Goal: Check status: Check status

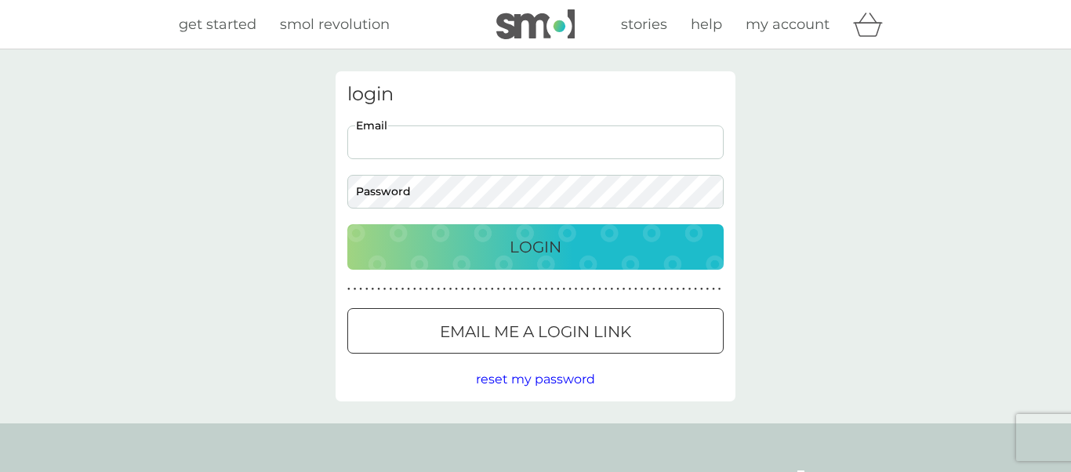
click at [386, 139] on input "Email" at bounding box center [535, 142] width 376 height 34
type input "Jane.Threadgold@gmail.com"
click at [516, 237] on p "Login" at bounding box center [535, 246] width 52 height 25
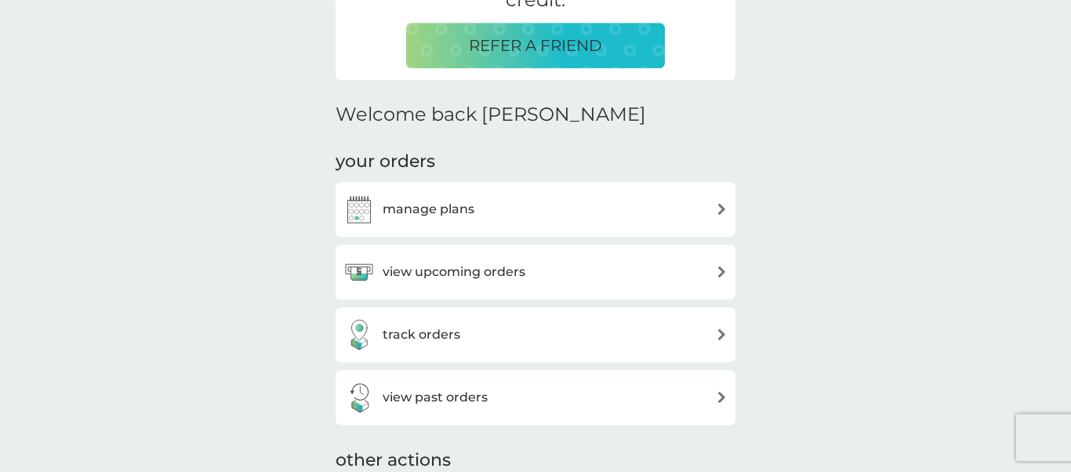
scroll to position [447, 0]
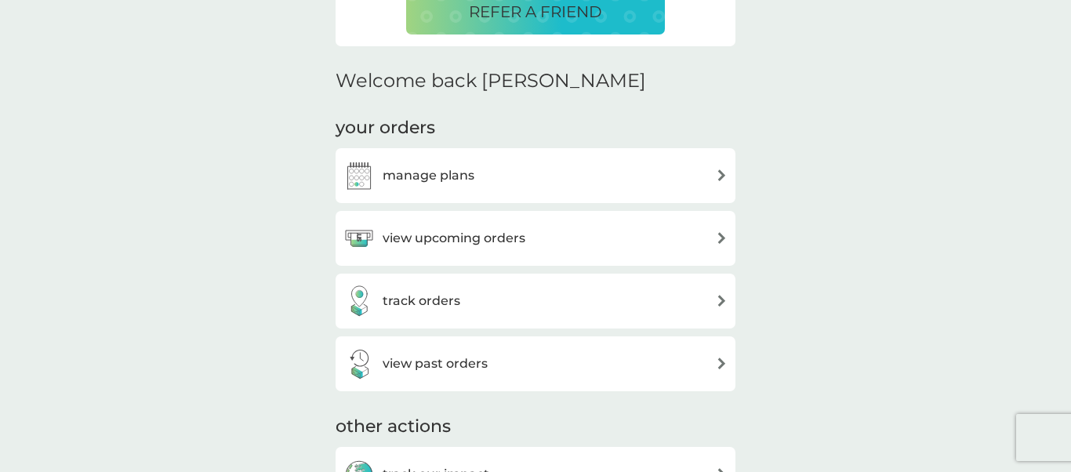
click at [710, 234] on div "view upcoming orders" at bounding box center [535, 238] width 384 height 31
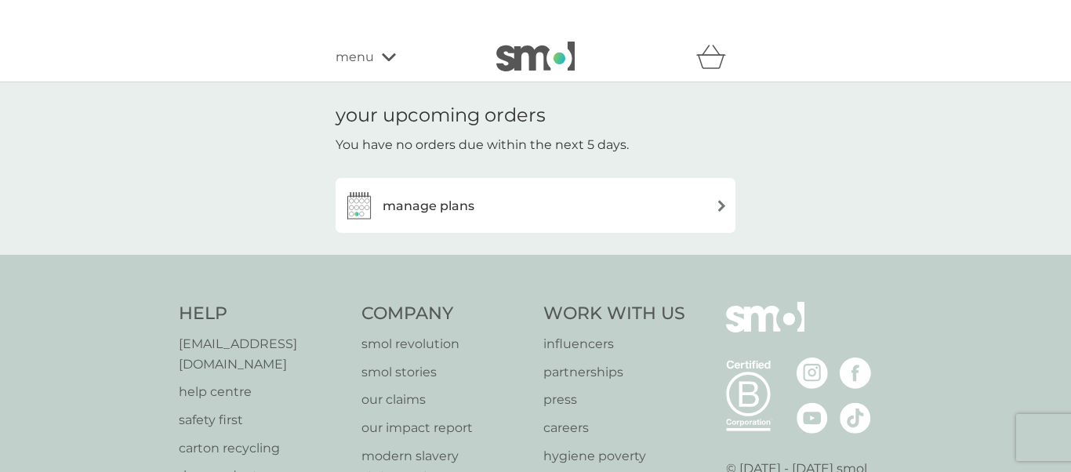
click at [723, 206] on img at bounding box center [722, 206] width 12 height 12
